Goal: Transaction & Acquisition: Purchase product/service

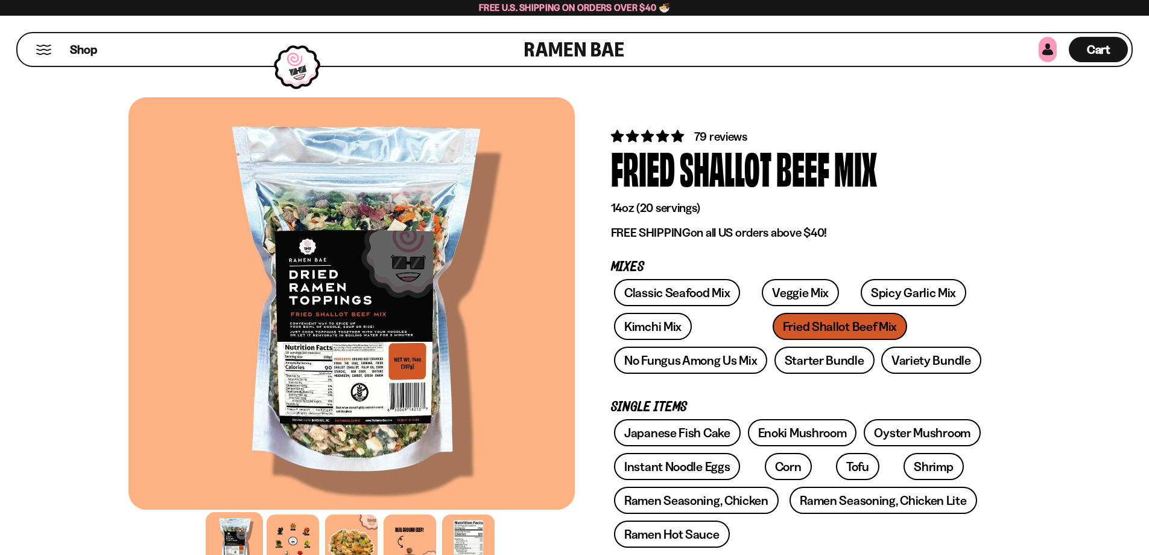
click at [1047, 53] on link at bounding box center [1048, 49] width 18 height 25
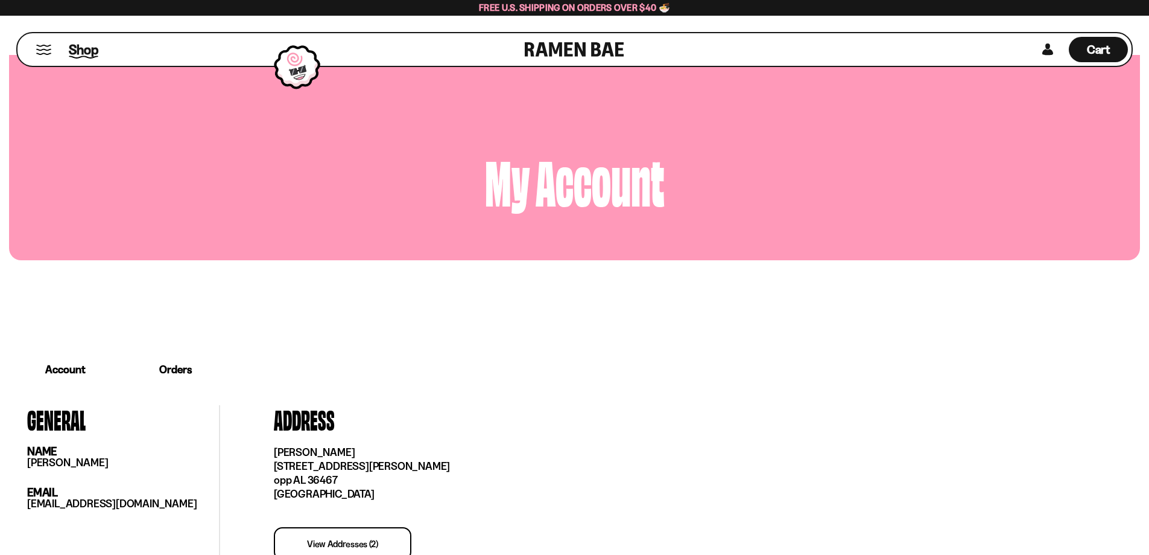
click at [91, 46] on span "Shop" at bounding box center [84, 49] width 30 height 18
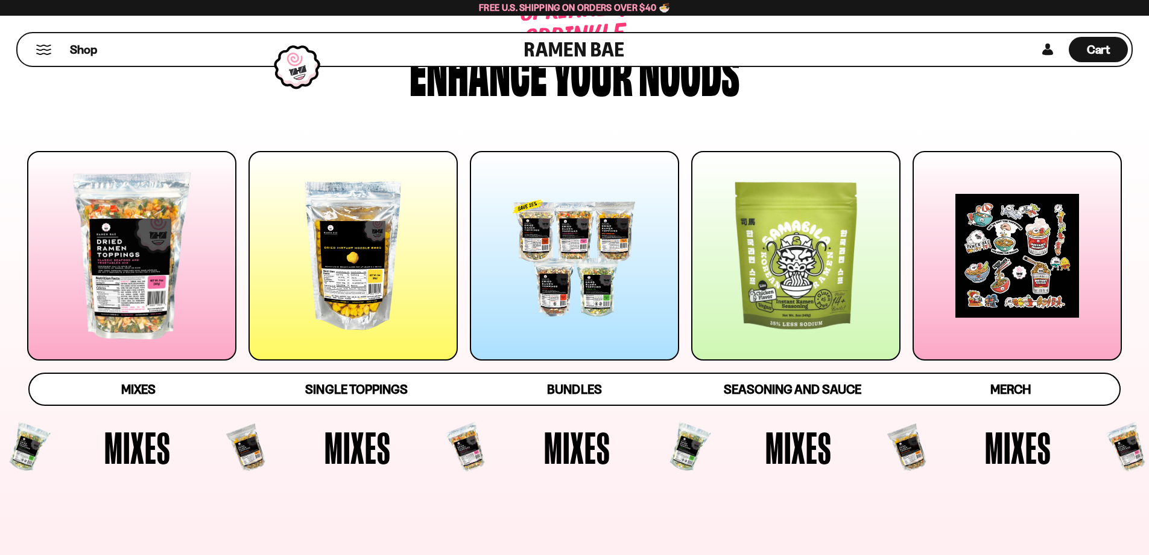
scroll to position [121, 0]
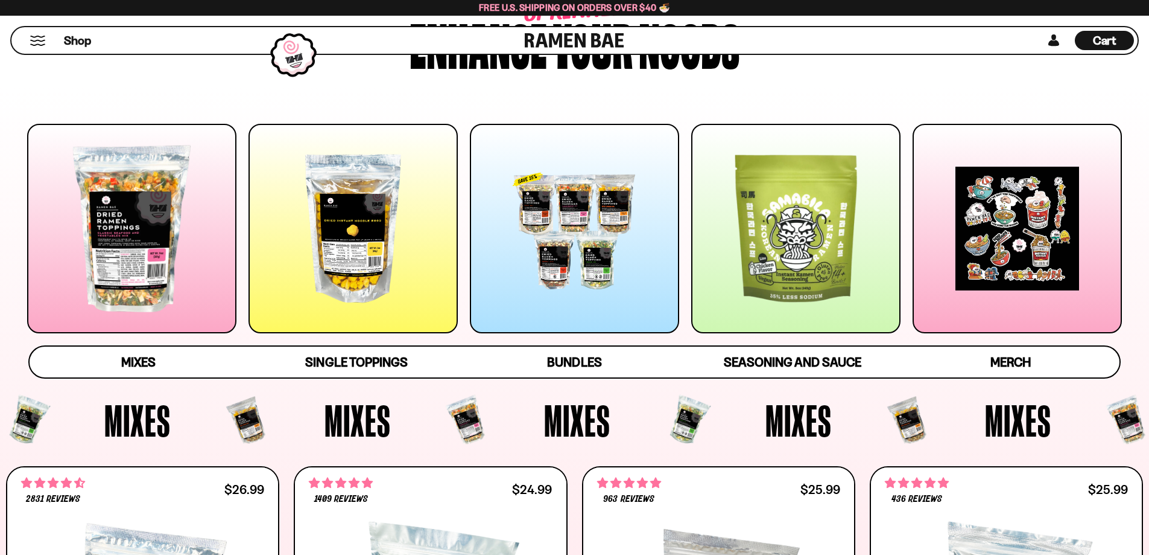
click at [171, 297] on div at bounding box center [131, 228] width 209 height 209
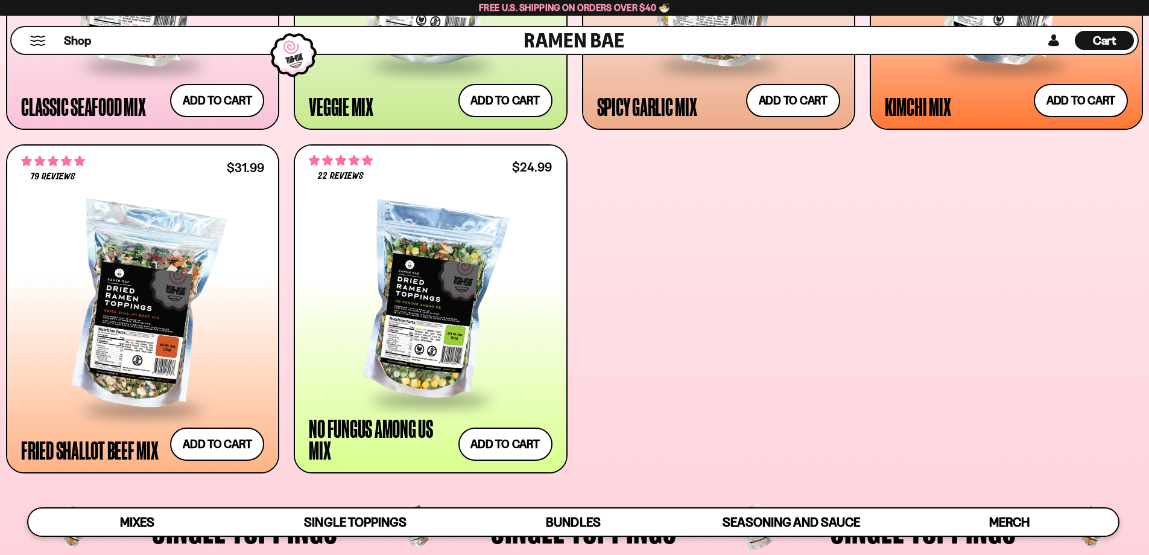
scroll to position [816, 0]
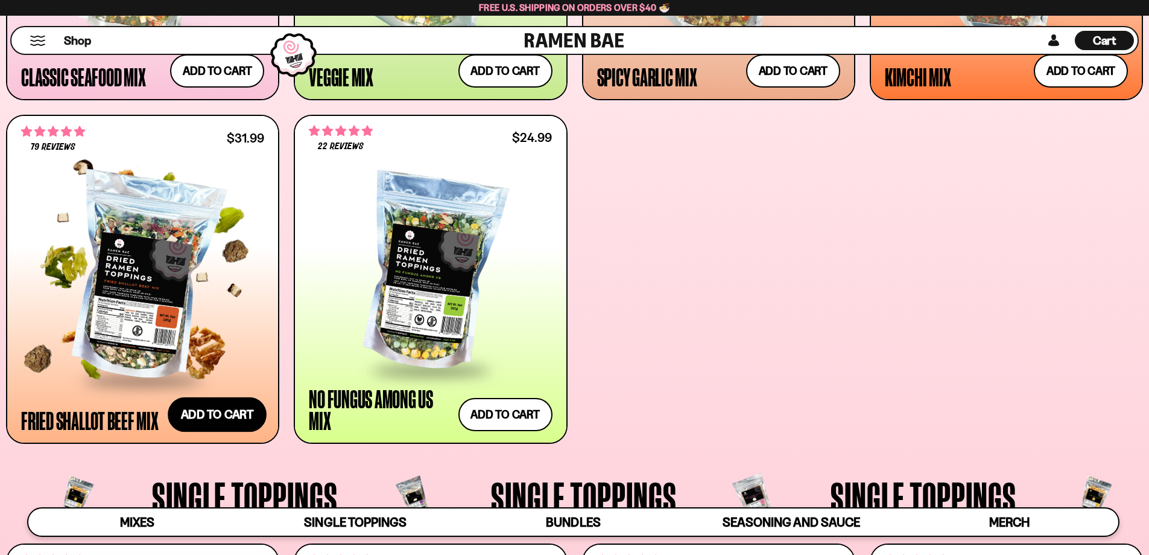
click at [218, 410] on button "Add to cart Add ― Regular price $31.99 Regular price Sale price $31.99 Unit pri…" at bounding box center [217, 414] width 99 height 35
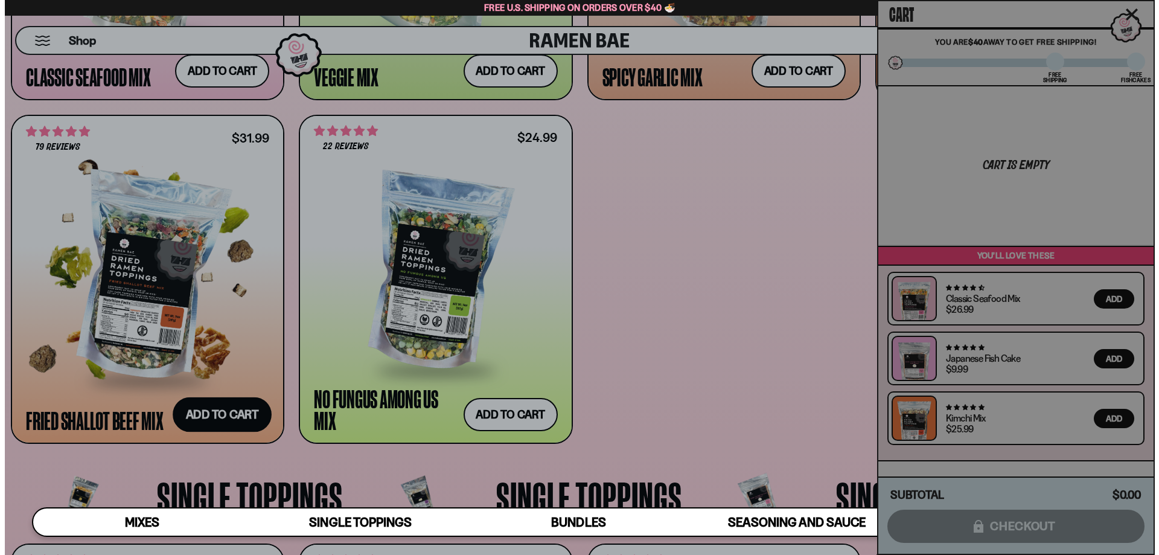
scroll to position [818, 0]
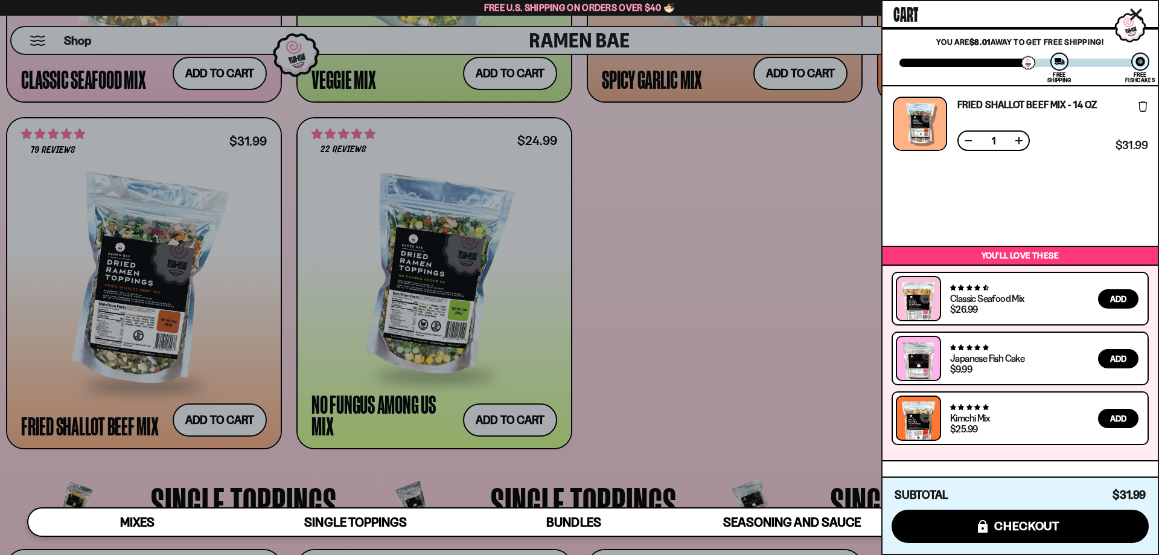
click at [1136, 10] on icon "Close cart" at bounding box center [1136, 14] width 12 height 12
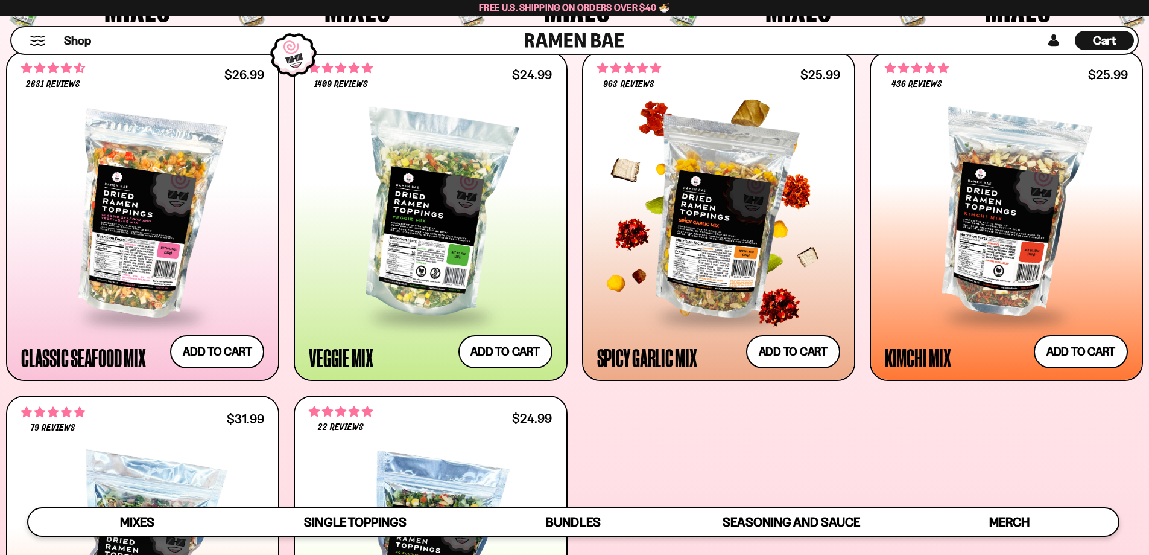
scroll to position [514, 0]
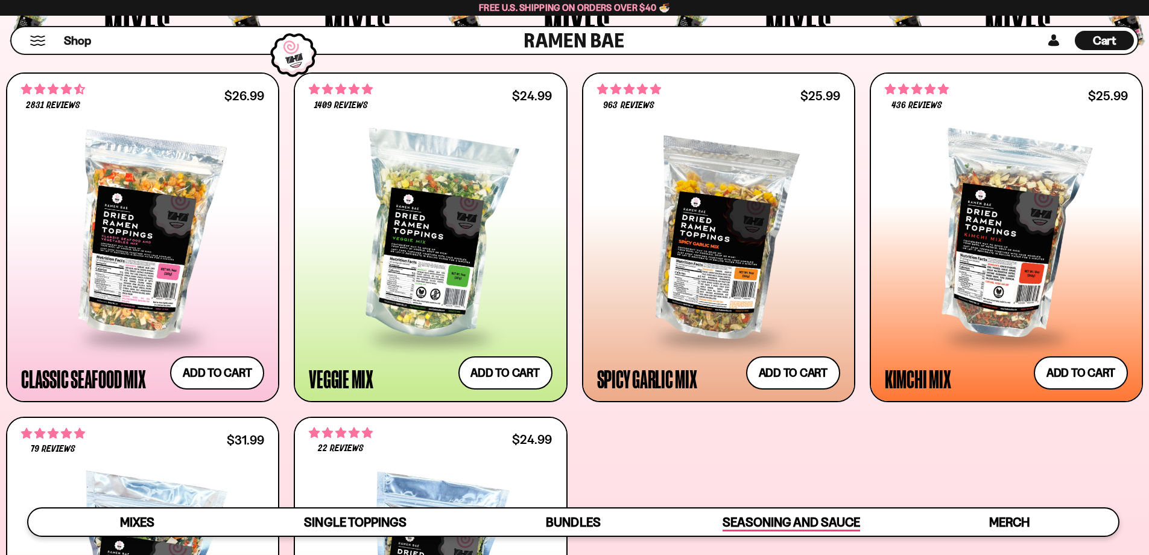
click at [801, 519] on span "Seasoning and Sauce" at bounding box center [791, 522] width 137 height 17
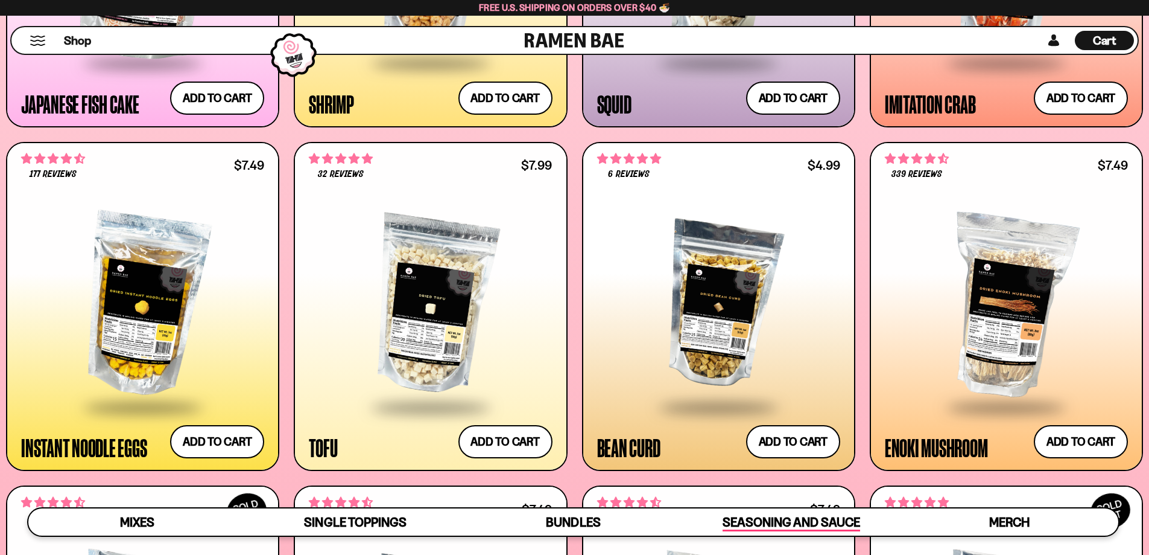
scroll to position [1527, 0]
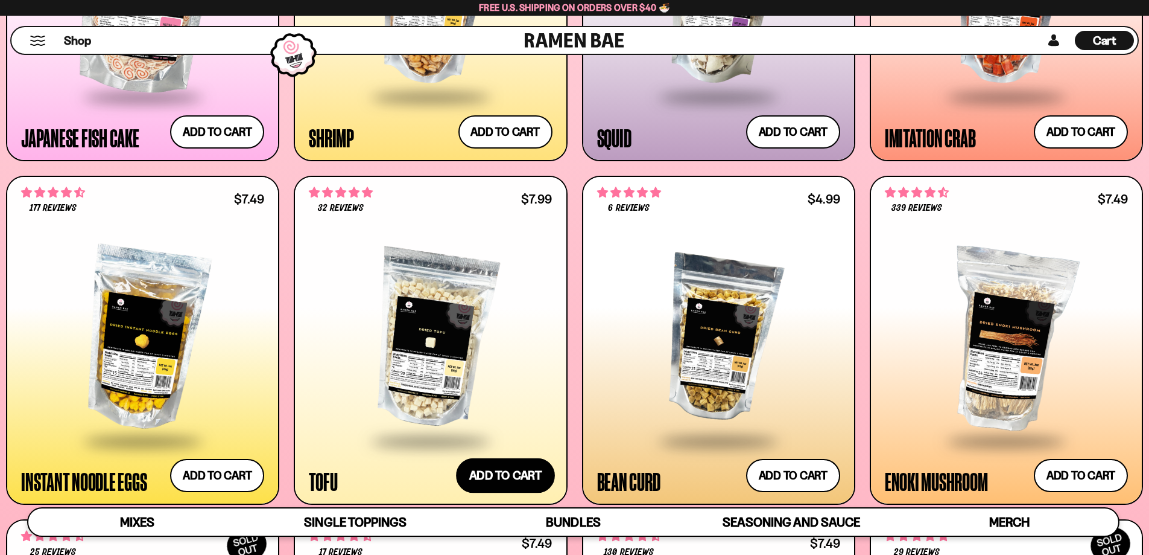
click at [501, 478] on button "Add to cart Add ― Regular price $7.99 Regular price Sale price $7.99 Unit price…" at bounding box center [505, 475] width 99 height 35
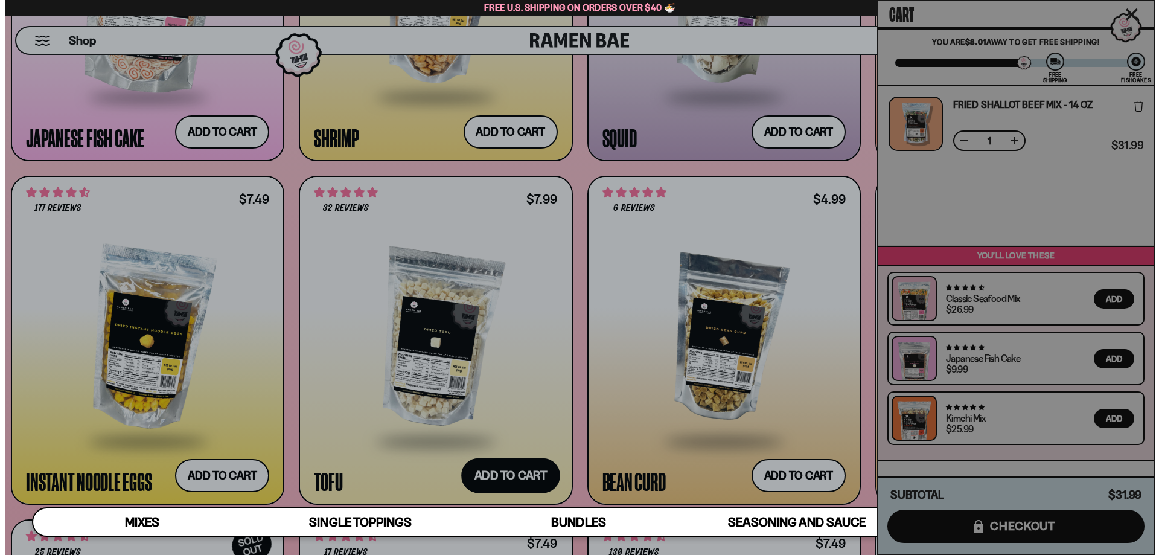
scroll to position [1534, 0]
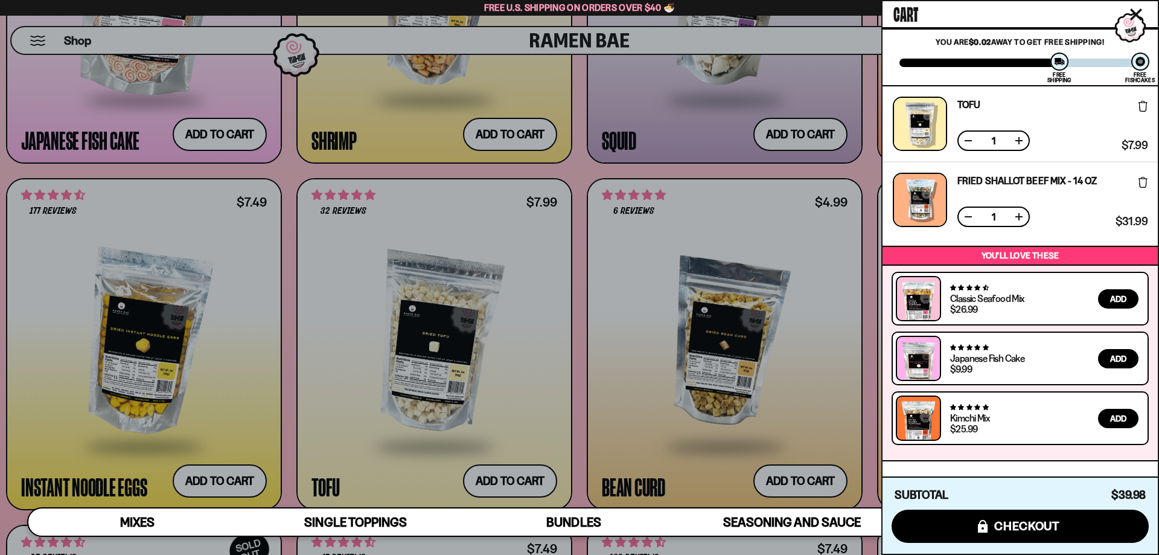
click at [1139, 11] on icon "Close cart" at bounding box center [1135, 14] width 11 height 11
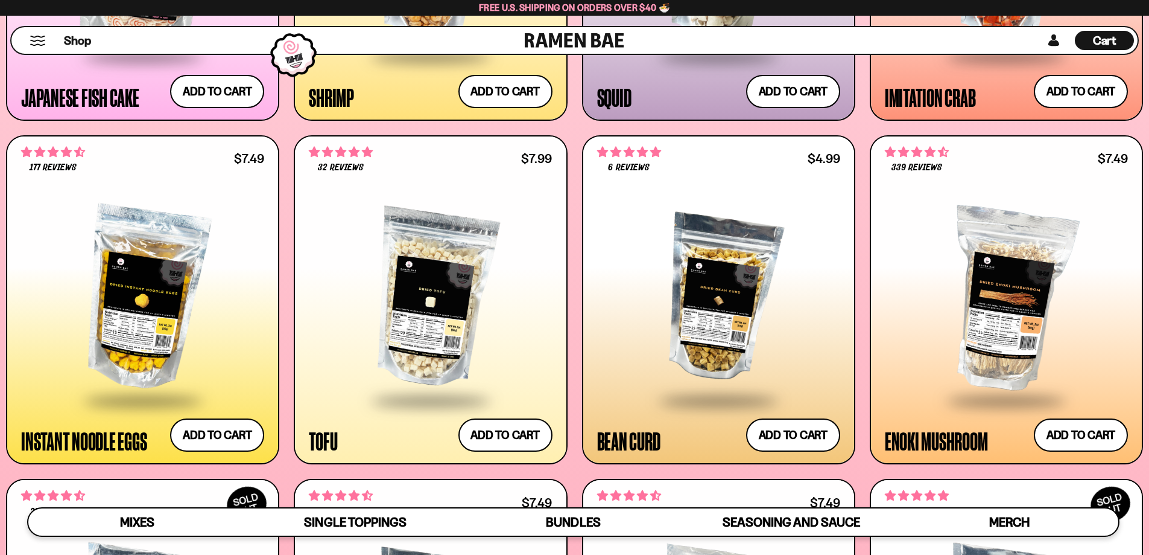
scroll to position [1539, 0]
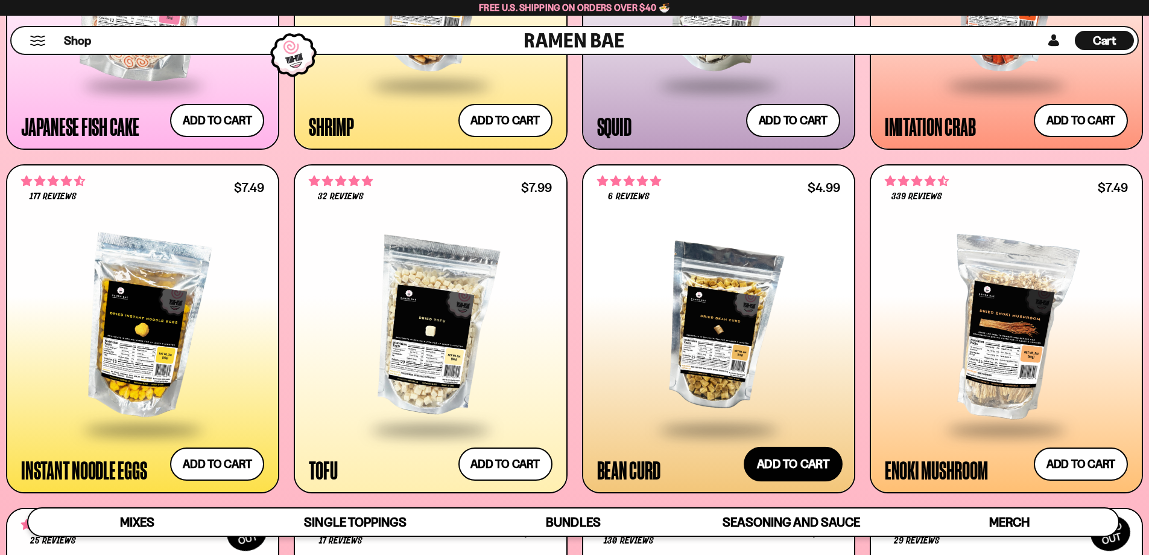
click at [773, 456] on button "Add to cart Add ― Regular price $4.99 Regular price Sale price $4.99 Unit price…" at bounding box center [793, 464] width 99 height 35
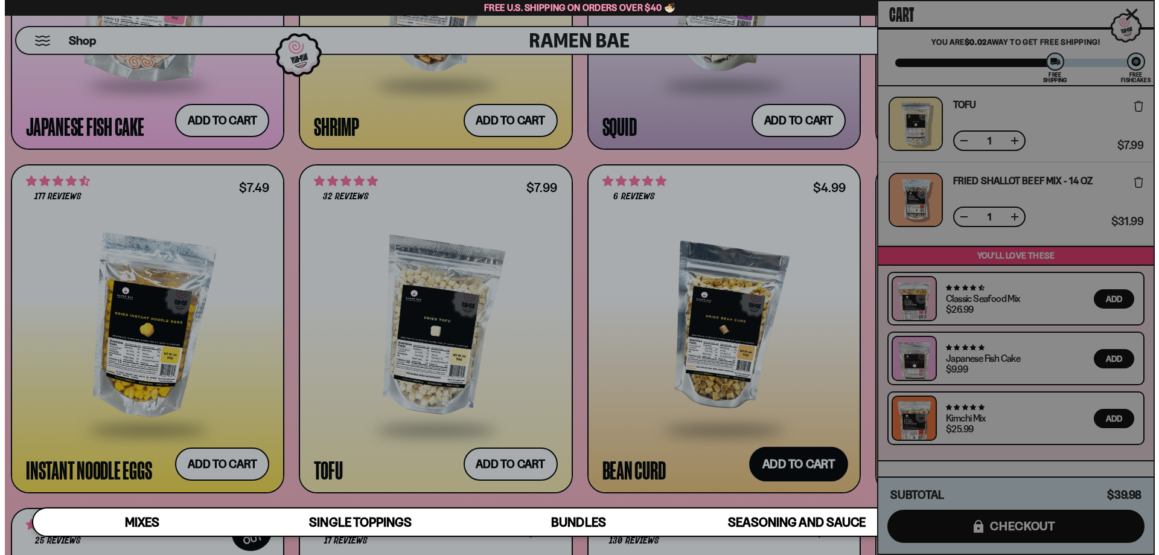
scroll to position [1546, 0]
